Goal: Use online tool/utility

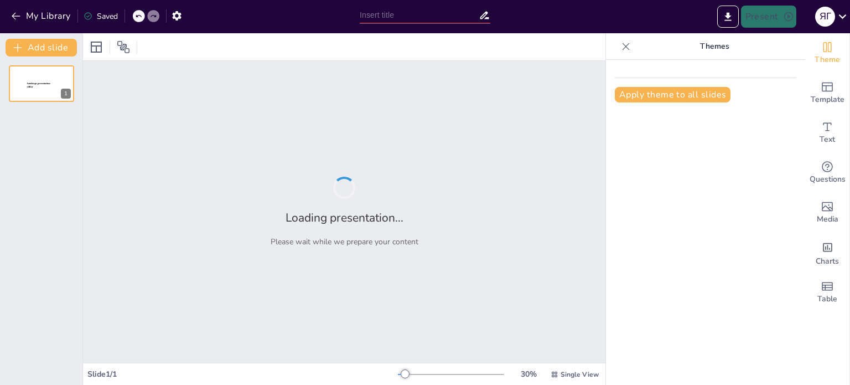
type input "Оптимизация дизайна презентации: Удаление авторских прав и логотипа"
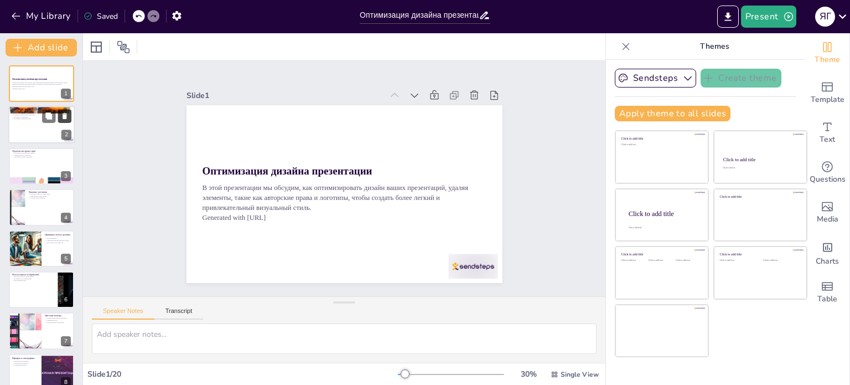
click at [66, 117] on icon at bounding box center [65, 116] width 4 height 6
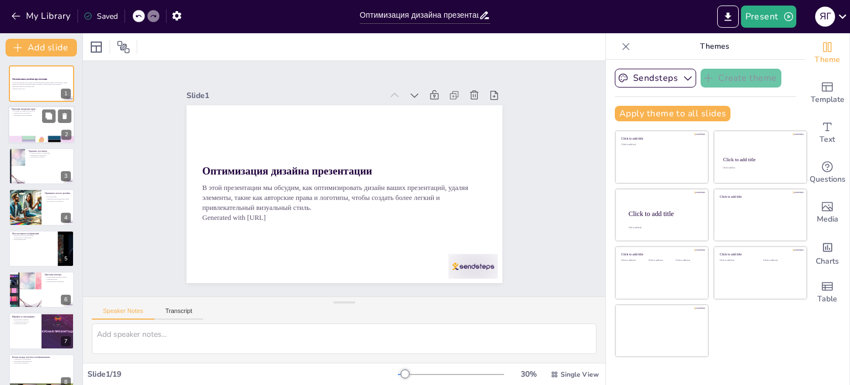
click at [40, 131] on div at bounding box center [41, 125] width 66 height 38
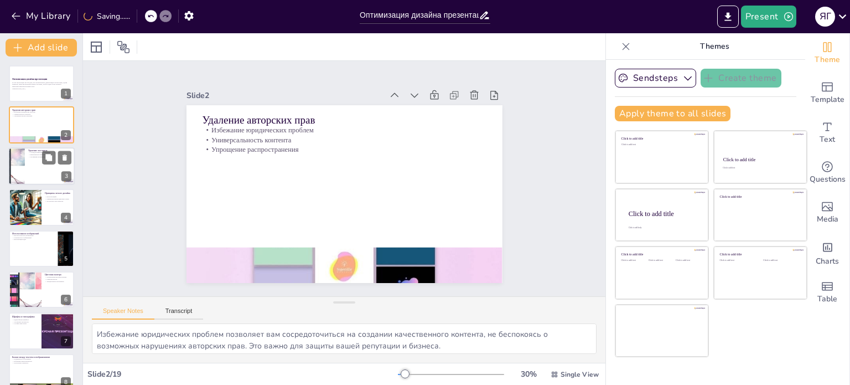
click at [33, 179] on div at bounding box center [41, 166] width 66 height 38
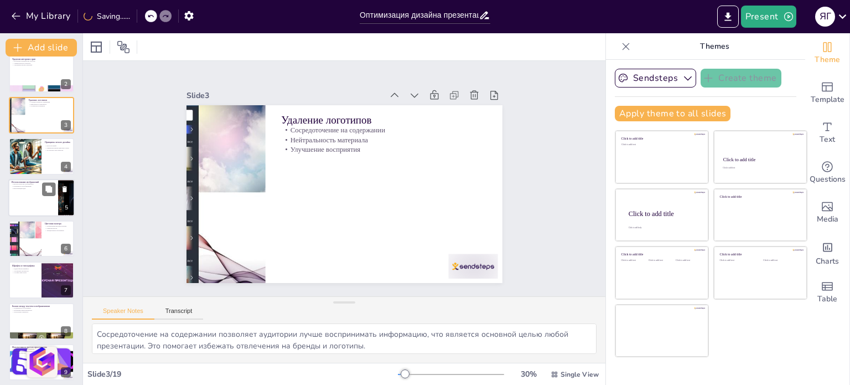
scroll to position [55, 0]
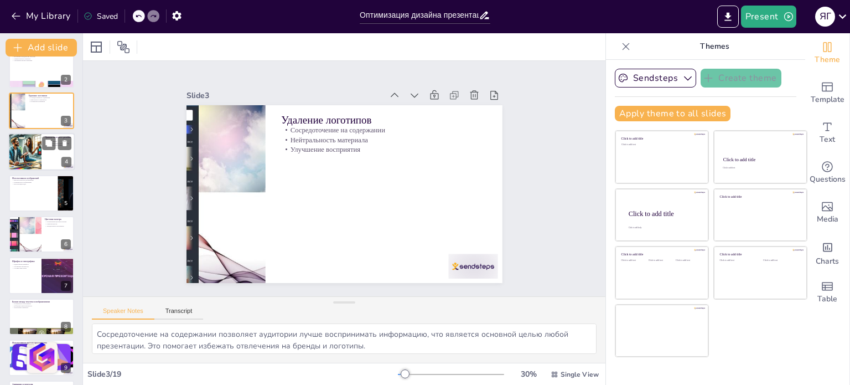
click at [38, 149] on div at bounding box center [24, 152] width 65 height 38
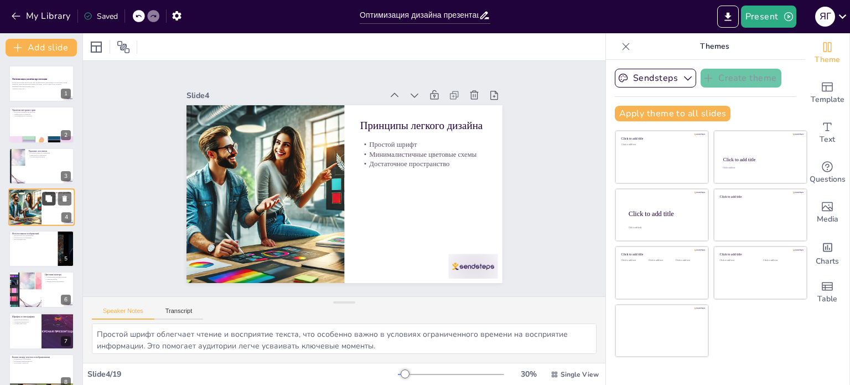
click at [45, 193] on button at bounding box center [48, 198] width 13 height 13
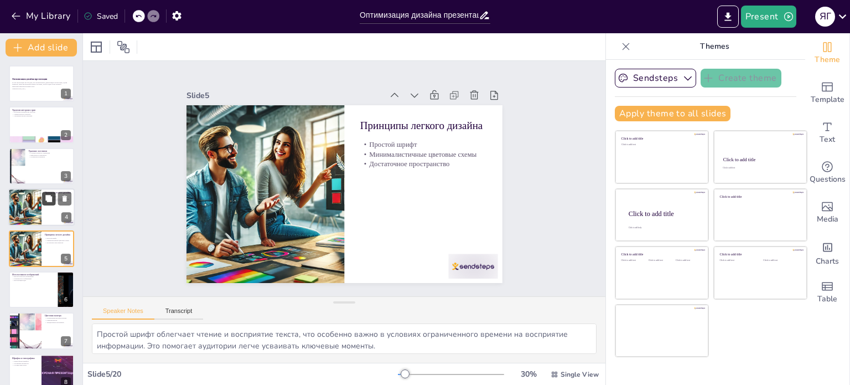
scroll to position [28, 0]
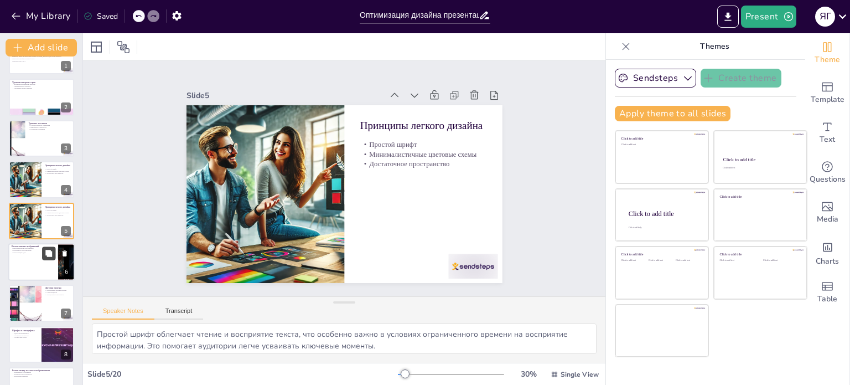
click at [46, 252] on icon at bounding box center [49, 253] width 8 height 8
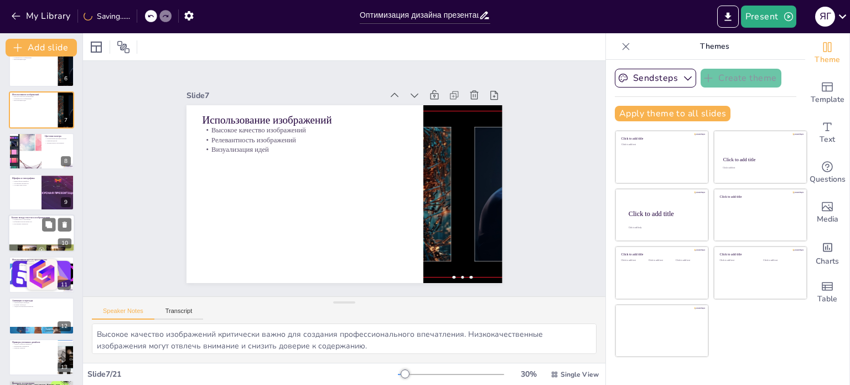
click at [35, 232] on div at bounding box center [41, 234] width 66 height 38
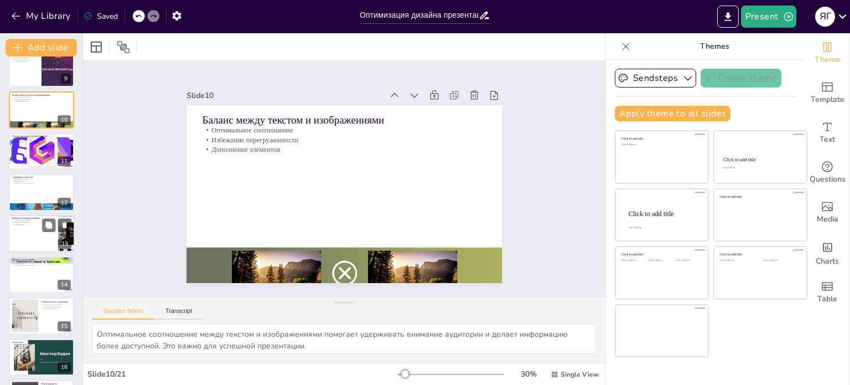
click at [37, 225] on div at bounding box center [41, 234] width 66 height 38
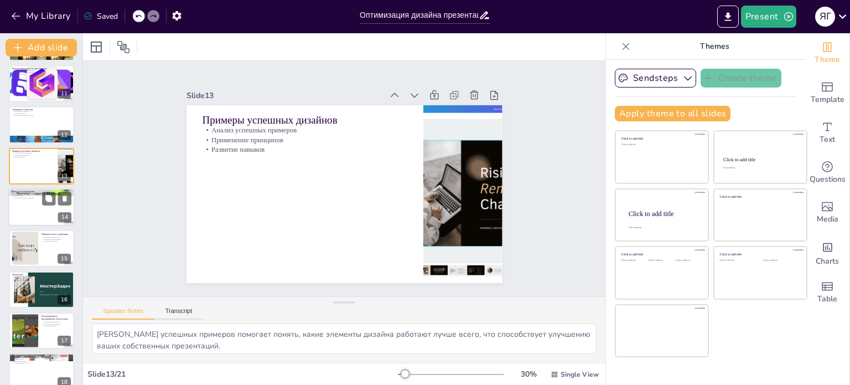
click at [31, 199] on div at bounding box center [41, 207] width 66 height 38
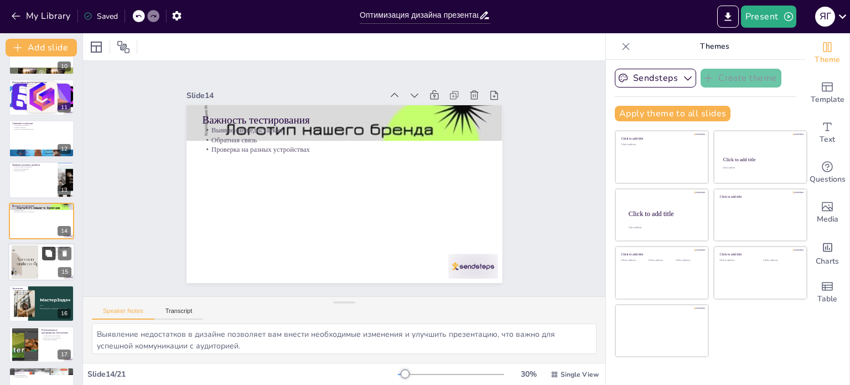
click at [48, 252] on icon at bounding box center [48, 253] width 7 height 7
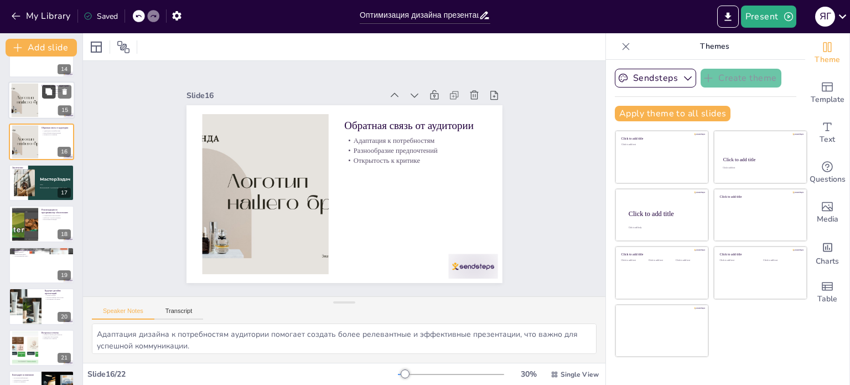
scroll to position [591, 0]
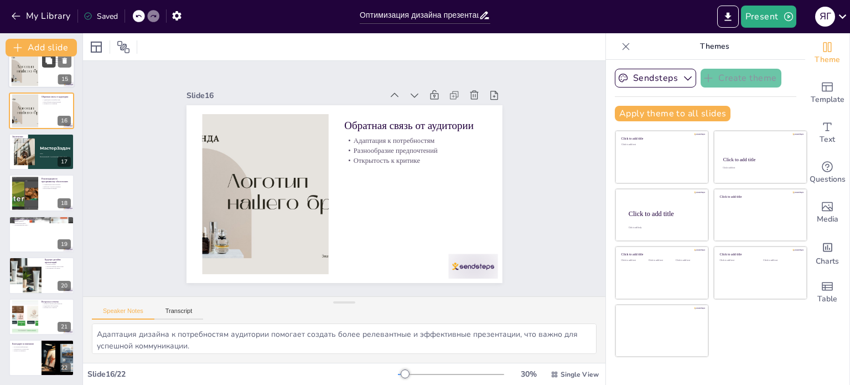
click at [48, 252] on div "Поддержка доступности Равный доступ Контрастные цвета Альтернативный текст 19" at bounding box center [41, 234] width 65 height 37
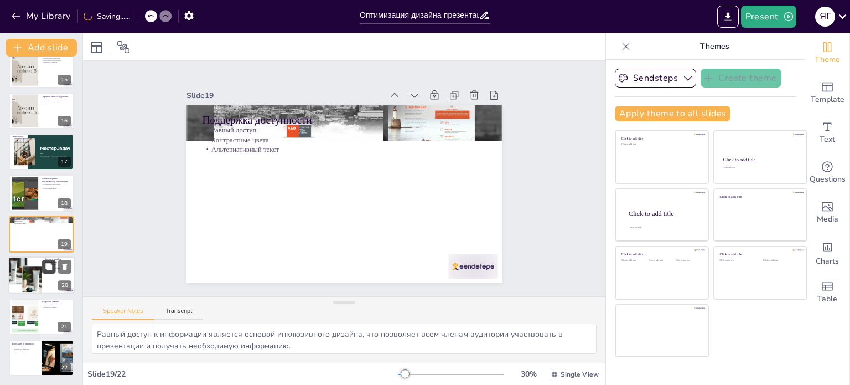
click at [53, 264] on button at bounding box center [48, 266] width 13 height 13
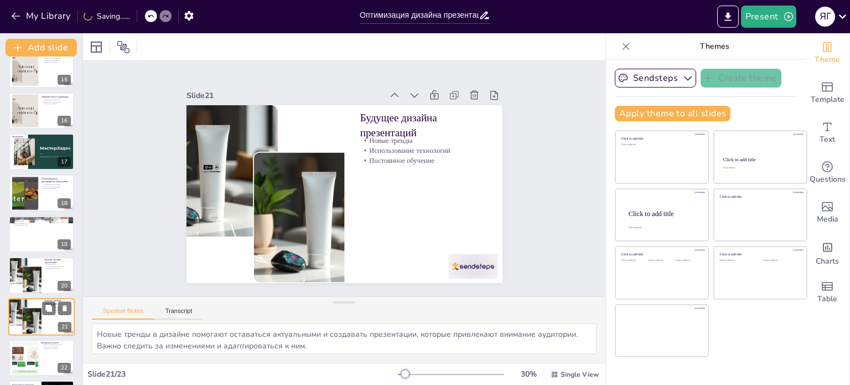
scroll to position [632, 0]
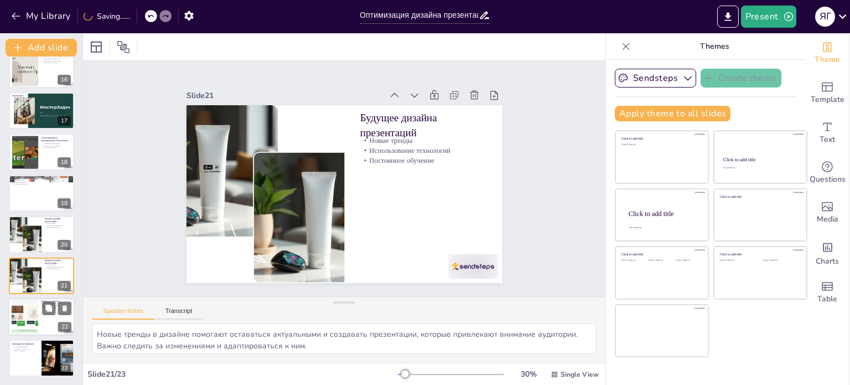
click at [40, 327] on div at bounding box center [41, 317] width 66 height 38
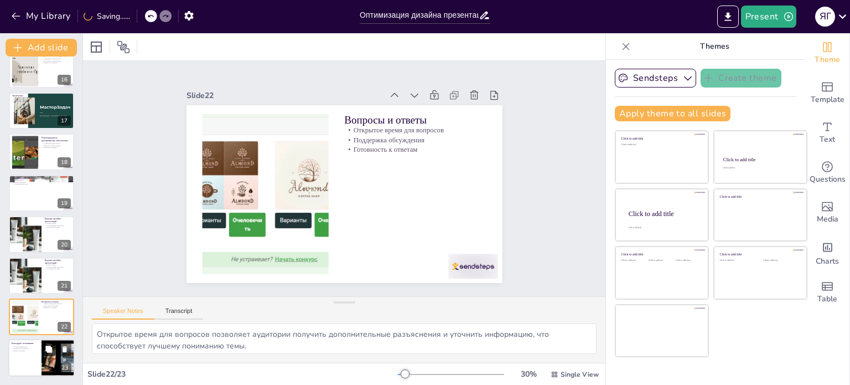
click at [46, 351] on icon at bounding box center [49, 349] width 8 height 8
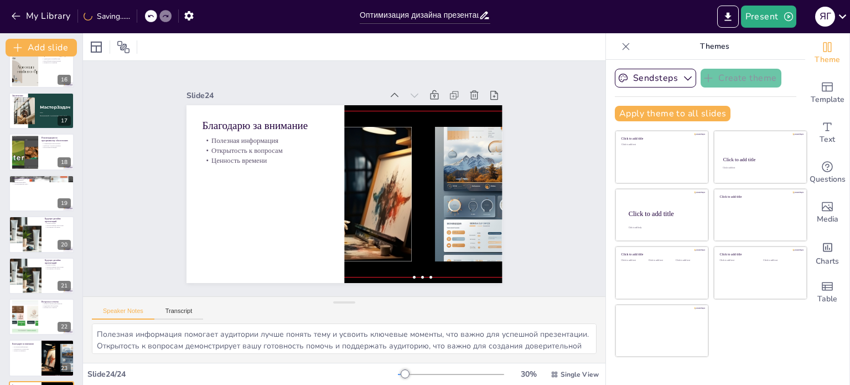
scroll to position [673, 0]
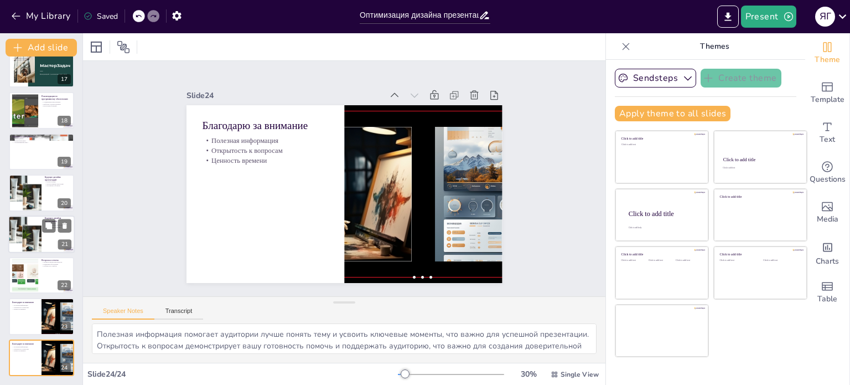
click at [46, 232] on div at bounding box center [41, 234] width 66 height 38
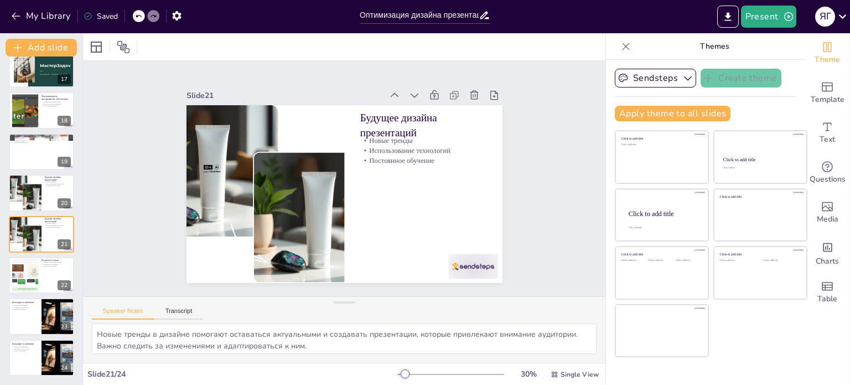
drag, startPoint x: 49, startPoint y: 286, endPoint x: 123, endPoint y: 200, distance: 113.4
click at [49, 286] on div at bounding box center [41, 275] width 65 height 37
type textarea "Открытое время для вопросов позволяет аудитории получить дополнительные разъясн…"
